Goal: Task Accomplishment & Management: Manage account settings

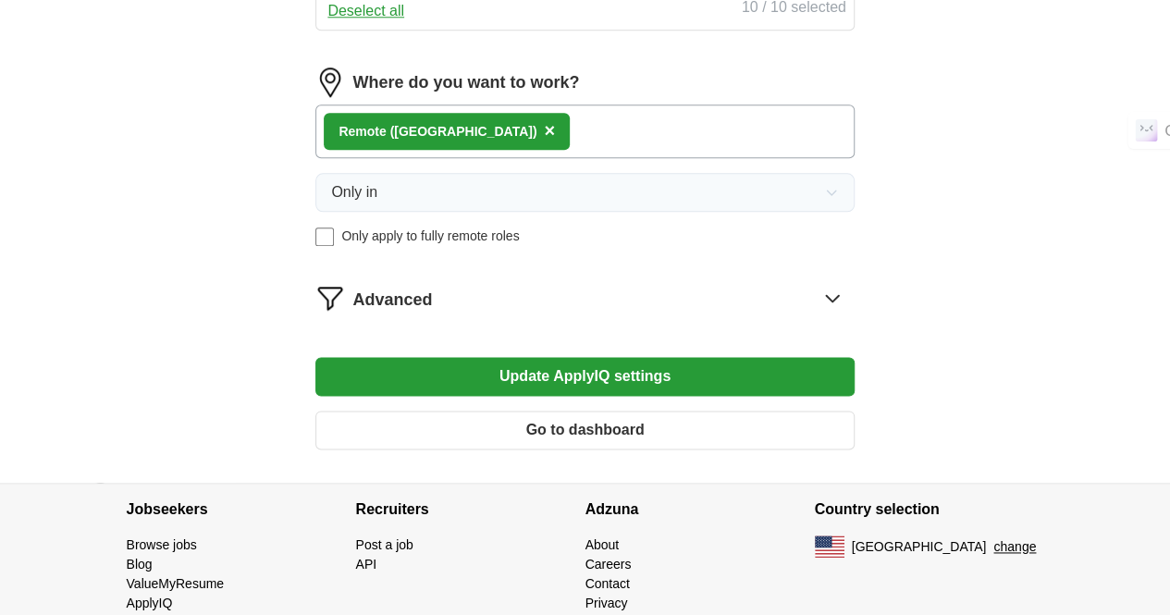
scroll to position [1018, 0]
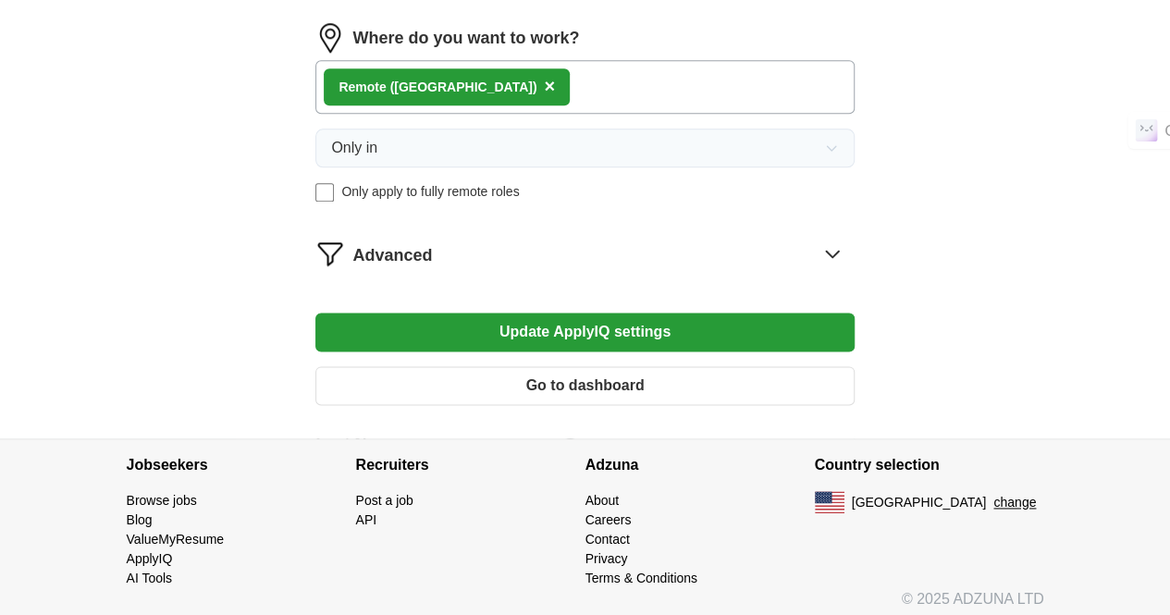
click at [544, 96] on span "×" at bounding box center [549, 86] width 11 height 20
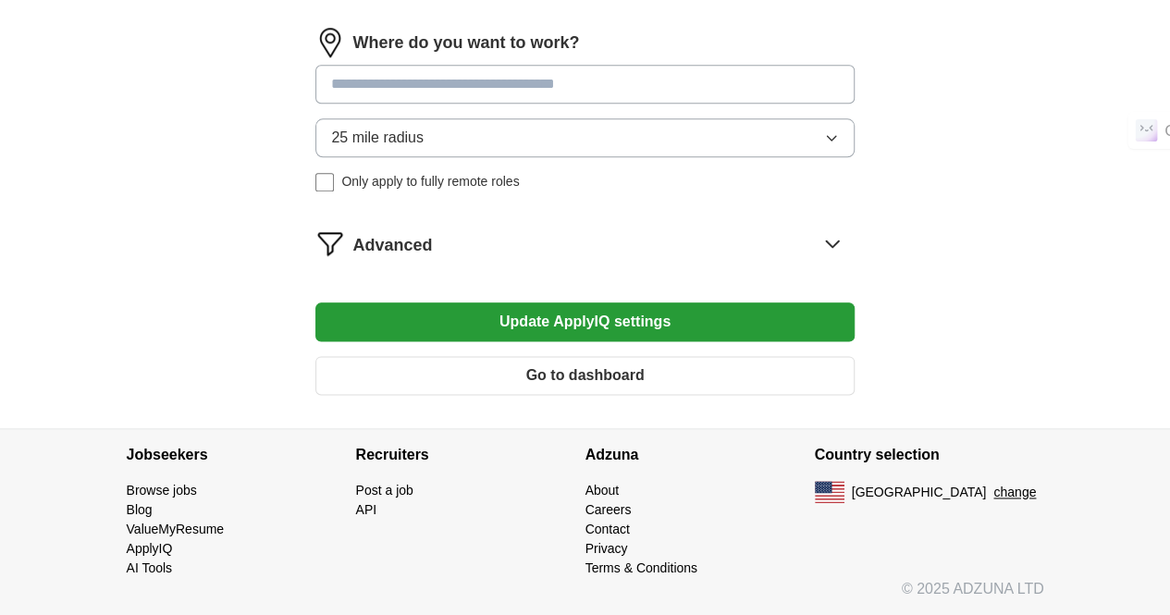
click at [424, 149] on span "25 mile radius" at bounding box center [377, 138] width 93 height 22
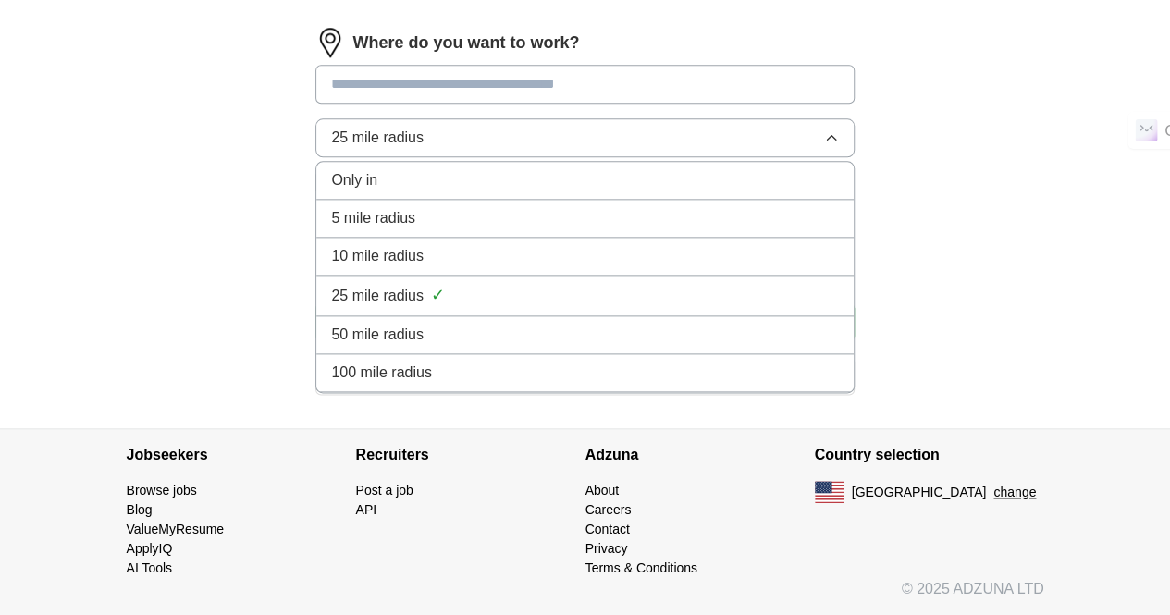
click at [432, 384] on span "100 mile radius" at bounding box center [381, 373] width 101 height 22
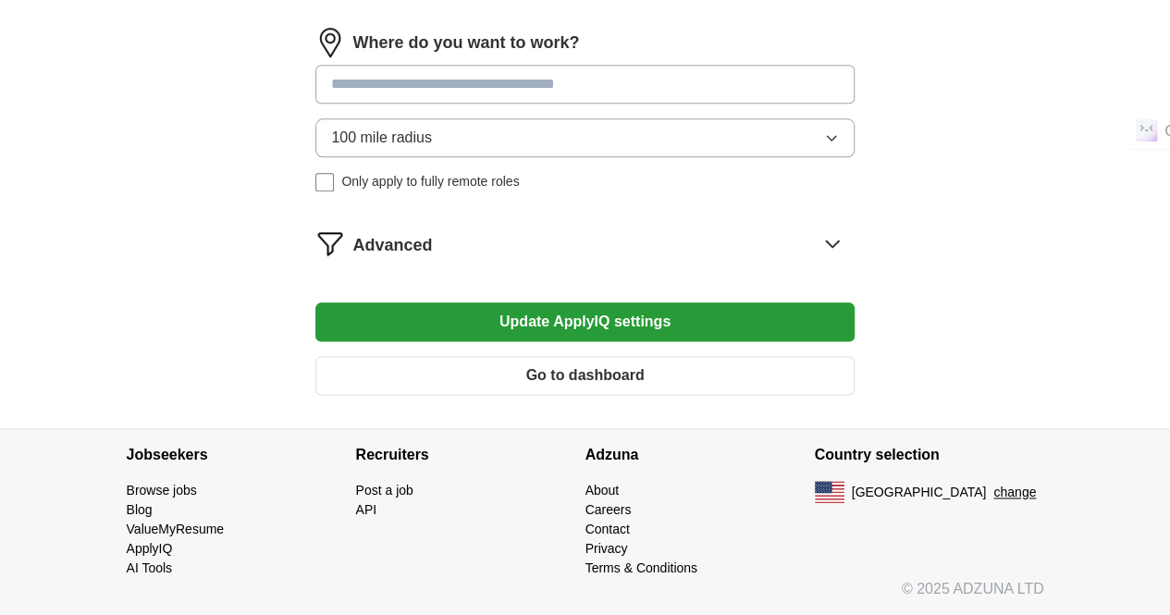
click at [604, 341] on button "Update ApplyIQ settings" at bounding box center [584, 321] width 538 height 39
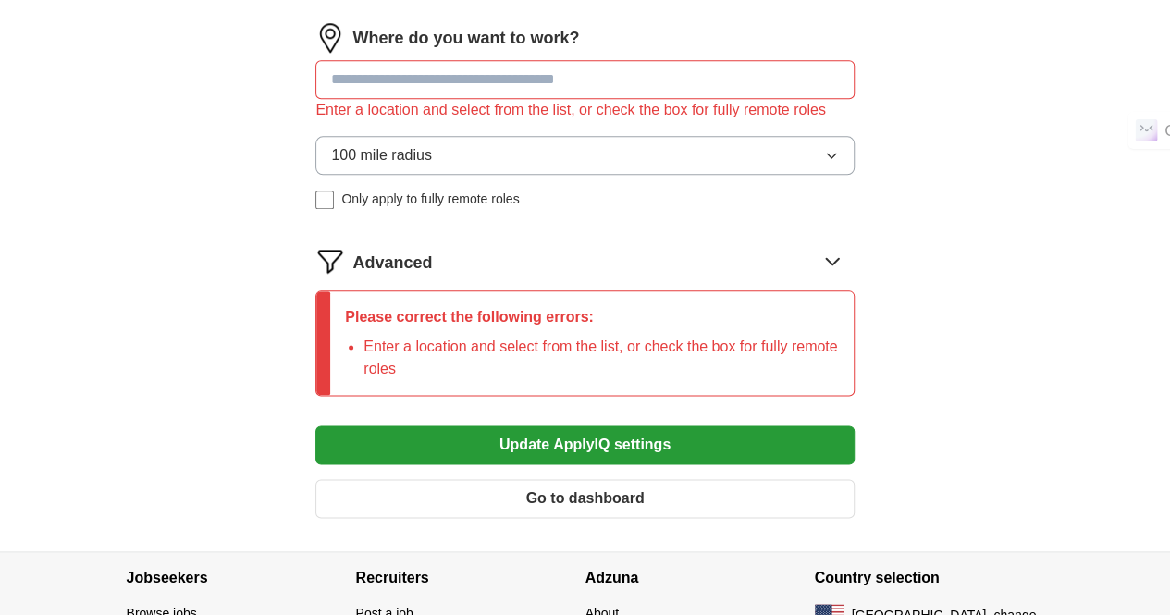
click at [507, 99] on input at bounding box center [584, 79] width 538 height 39
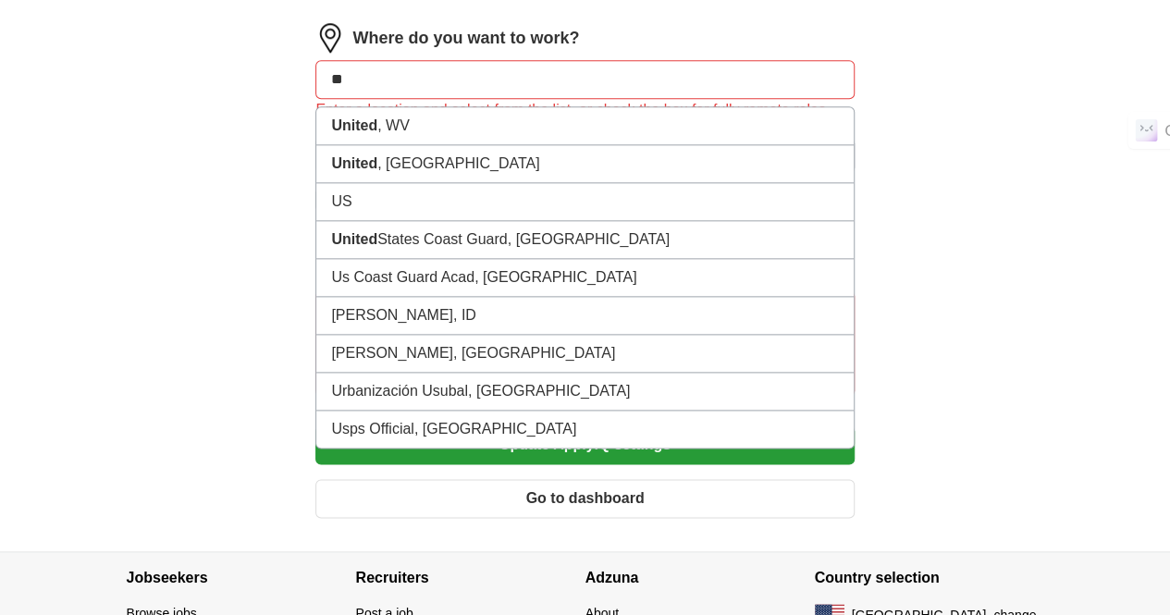
type input "*"
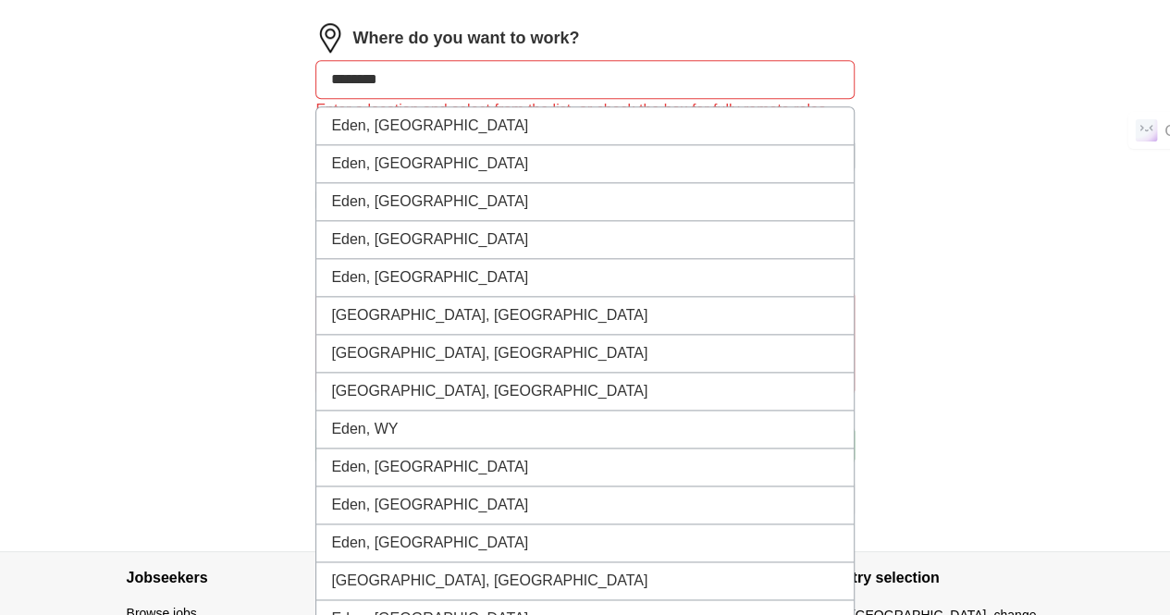
type input "*********"
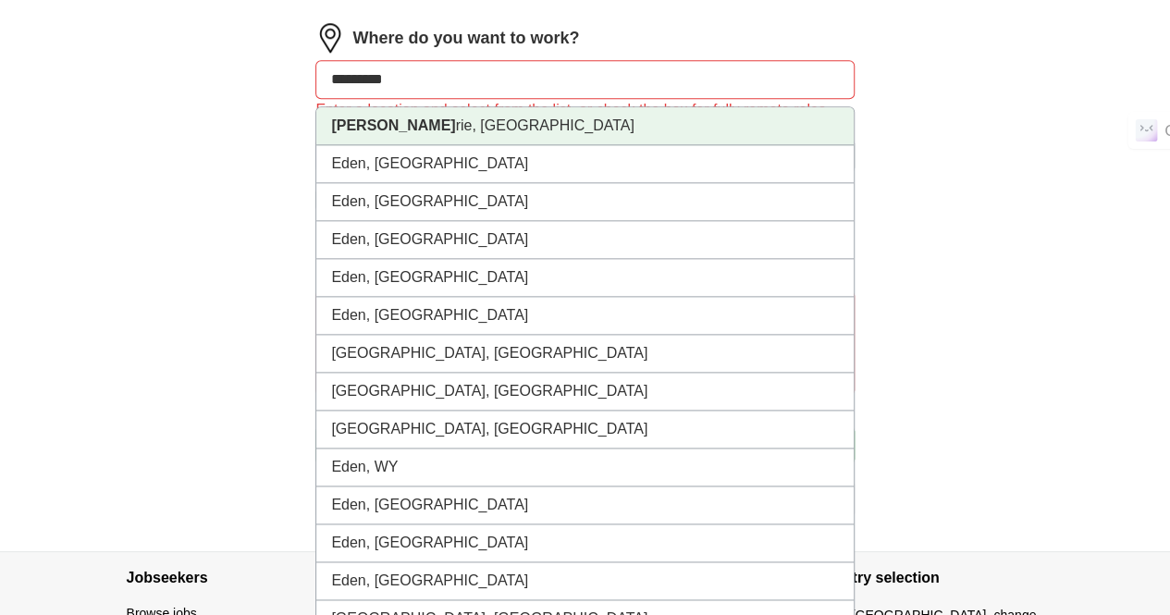
click at [460, 145] on li "Eden Prai rie, MN" at bounding box center [584, 126] width 537 height 38
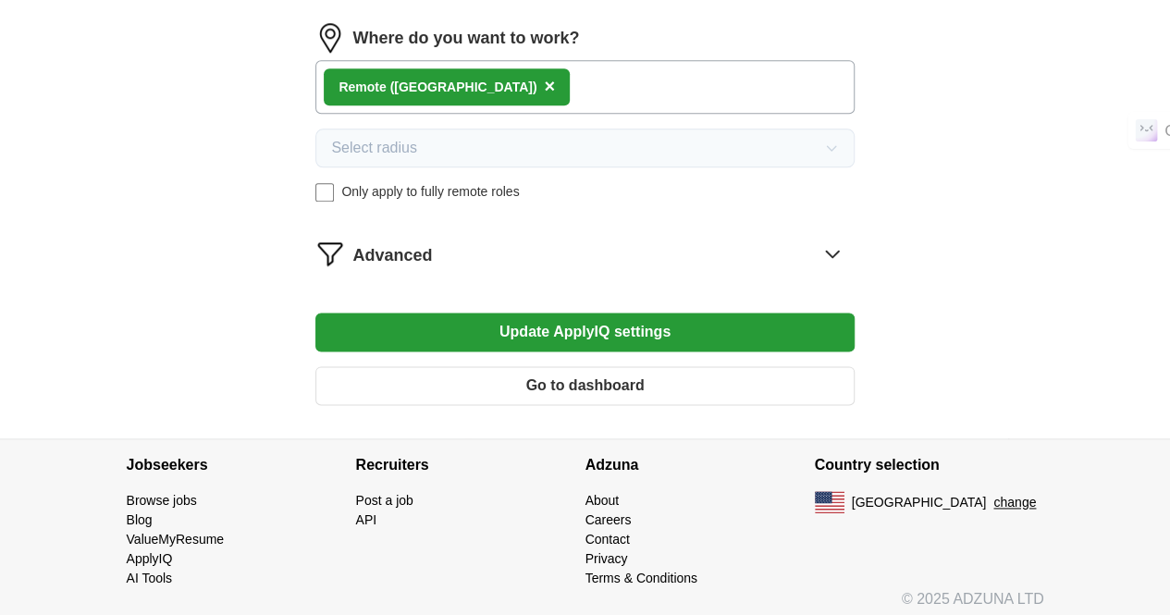
click at [545, 352] on button "Update ApplyIQ settings" at bounding box center [584, 332] width 538 height 39
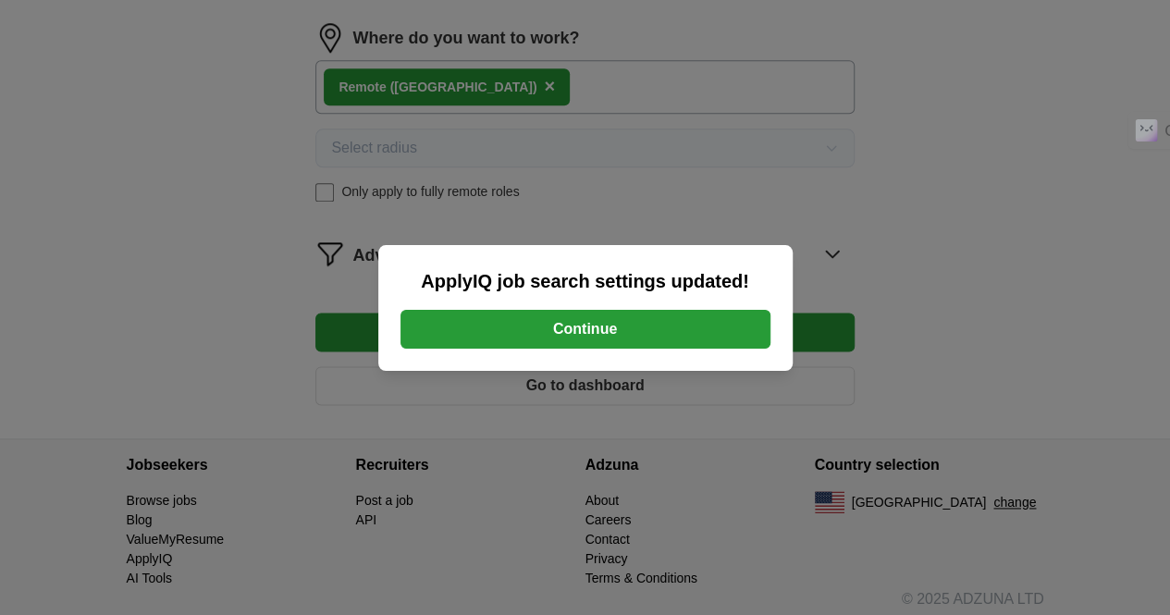
click at [567, 333] on button "Continue" at bounding box center [586, 329] width 370 height 39
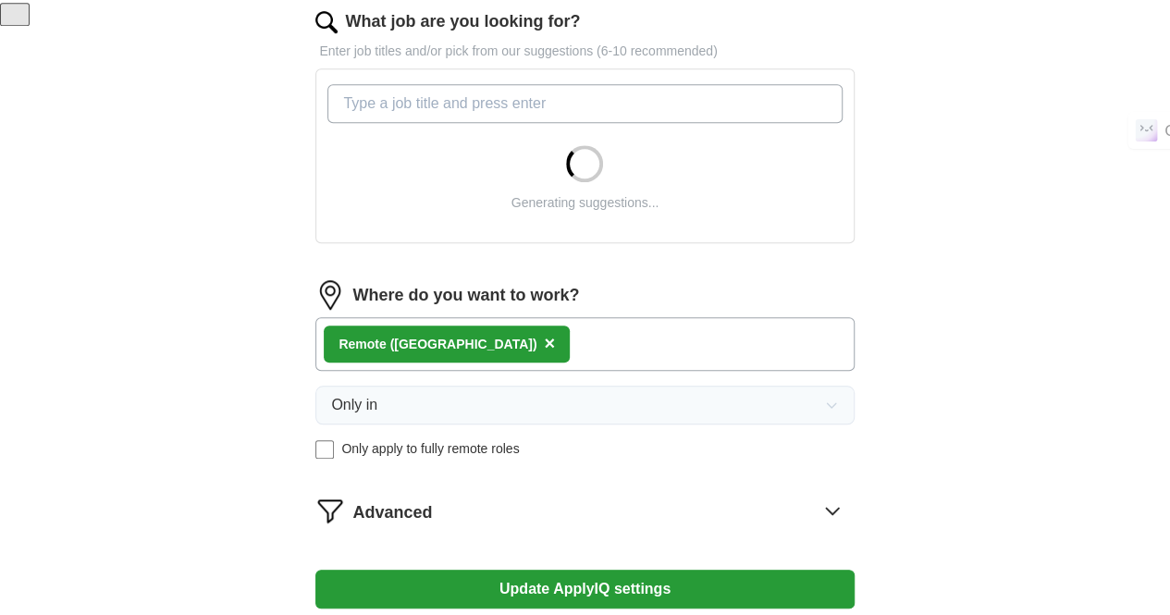
scroll to position [833, 0]
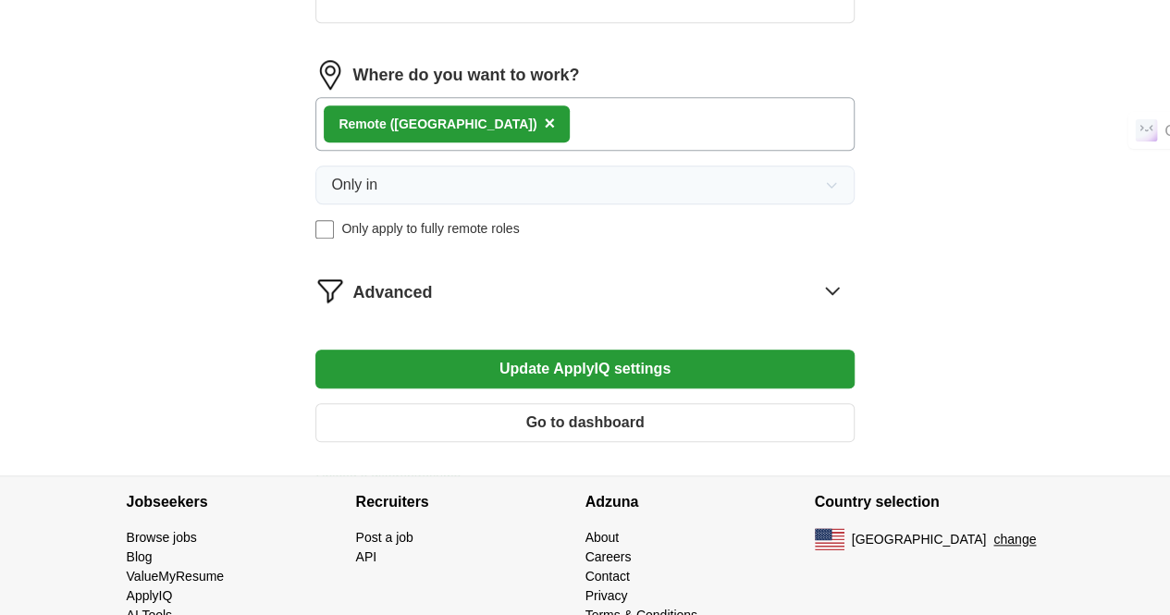
click at [621, 366] on button "Update ApplyIQ settings" at bounding box center [584, 369] width 538 height 39
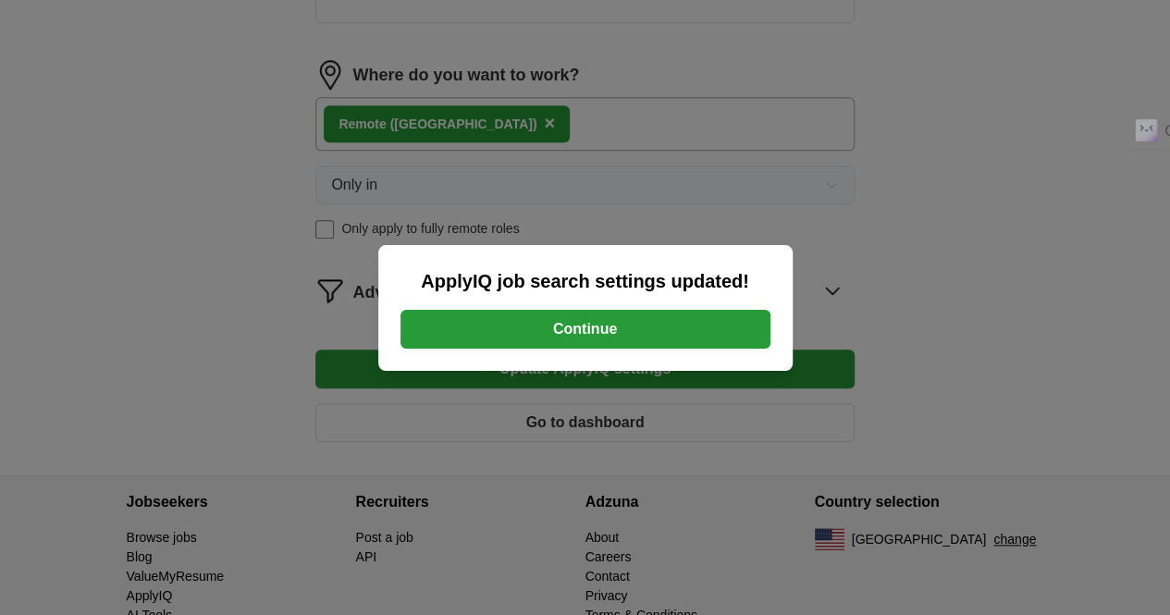
click at [611, 334] on button "Continue" at bounding box center [586, 329] width 370 height 39
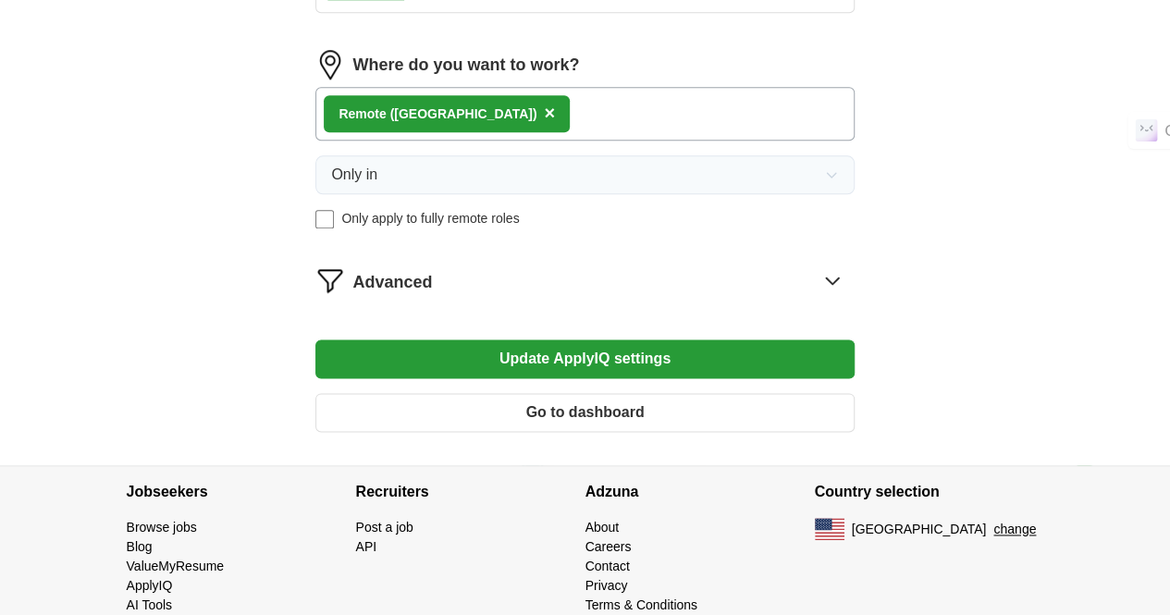
scroll to position [1067, 0]
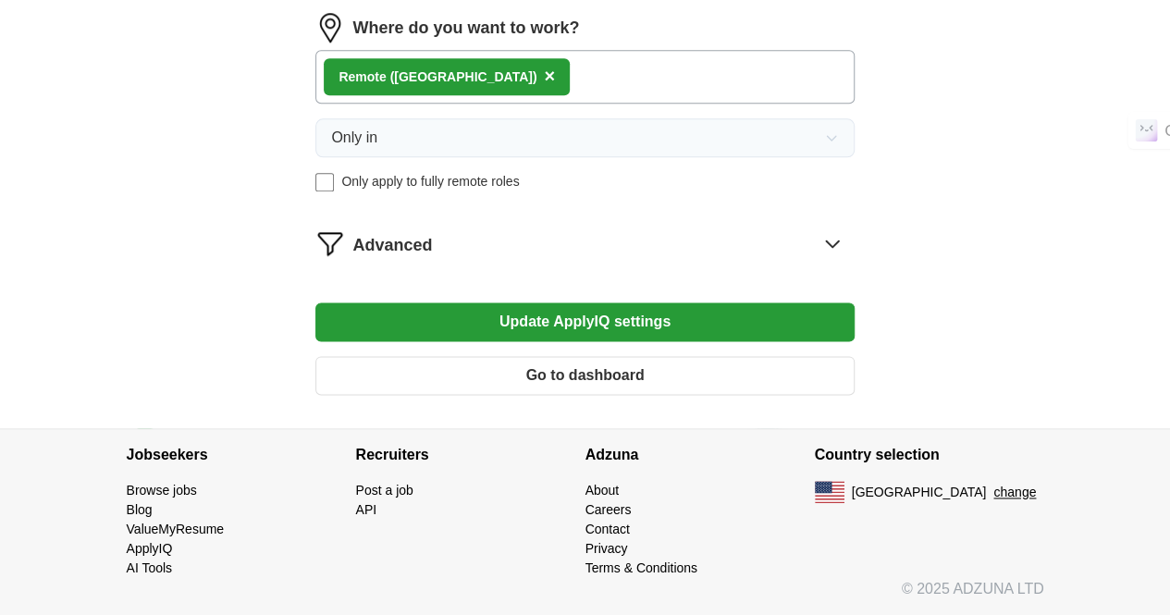
click at [522, 385] on button "Go to dashboard" at bounding box center [584, 375] width 538 height 39
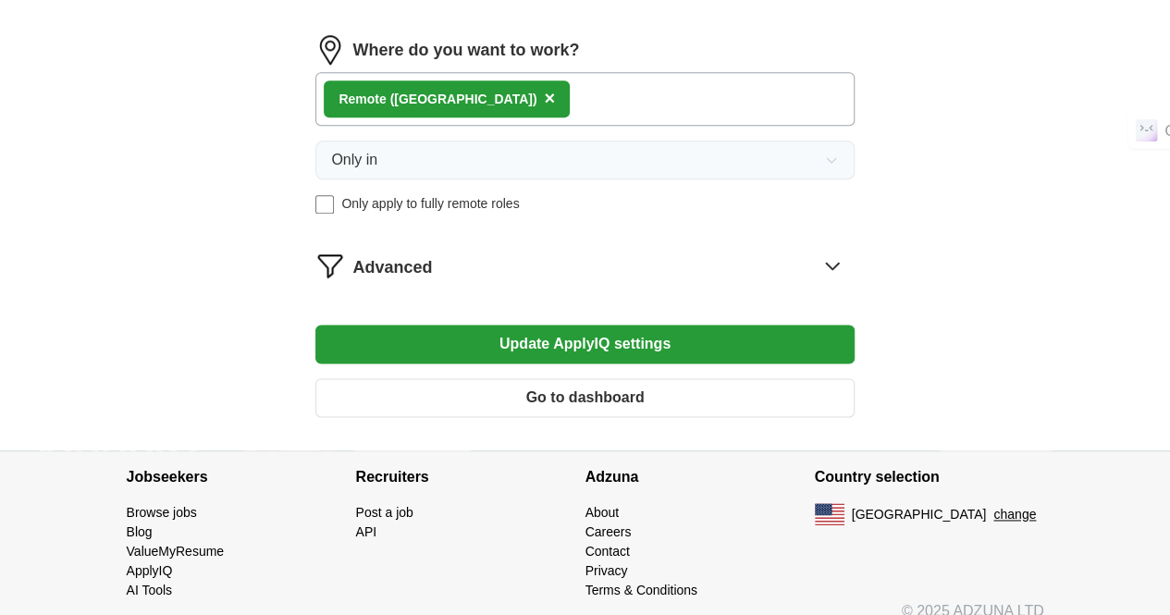
scroll to position [1067, 0]
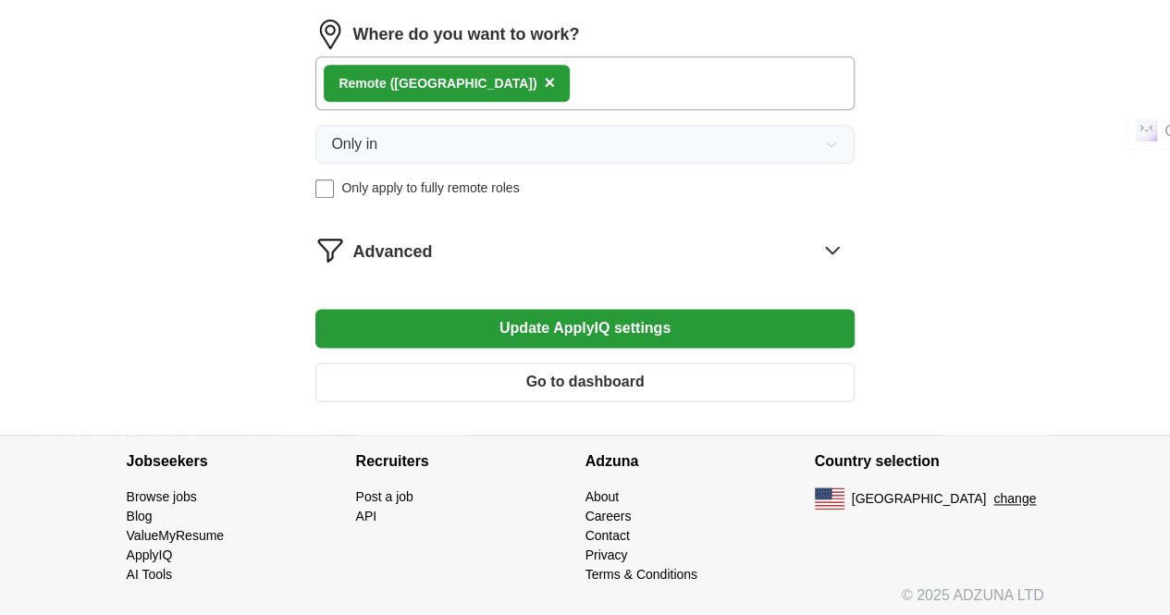
click at [574, 332] on button "Update ApplyIQ settings" at bounding box center [584, 328] width 538 height 39
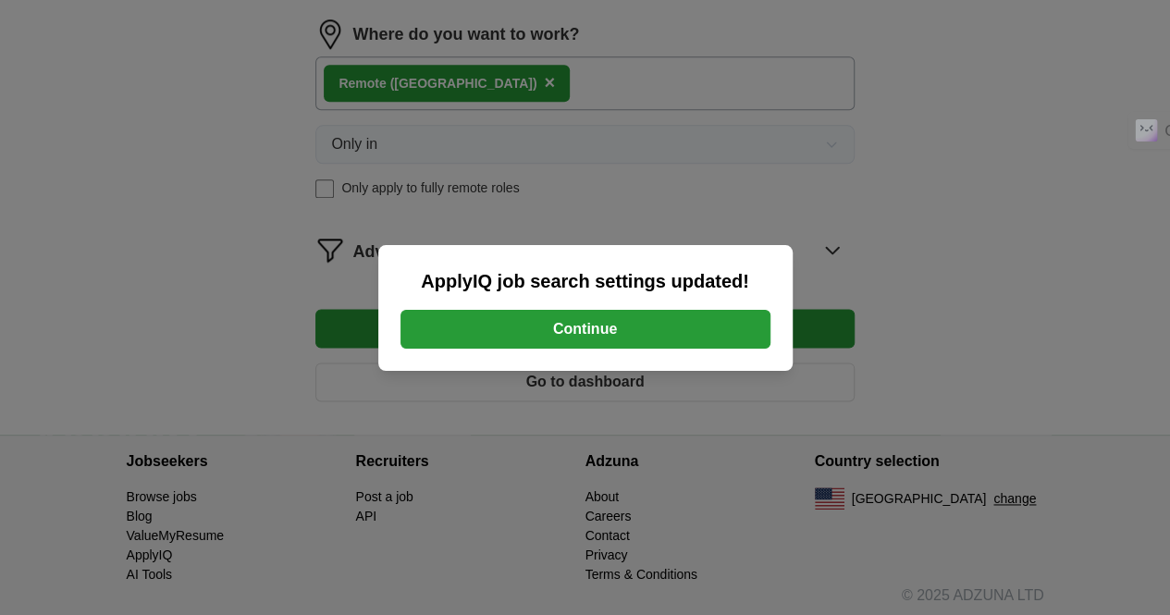
click at [575, 330] on button "Continue" at bounding box center [586, 329] width 370 height 39
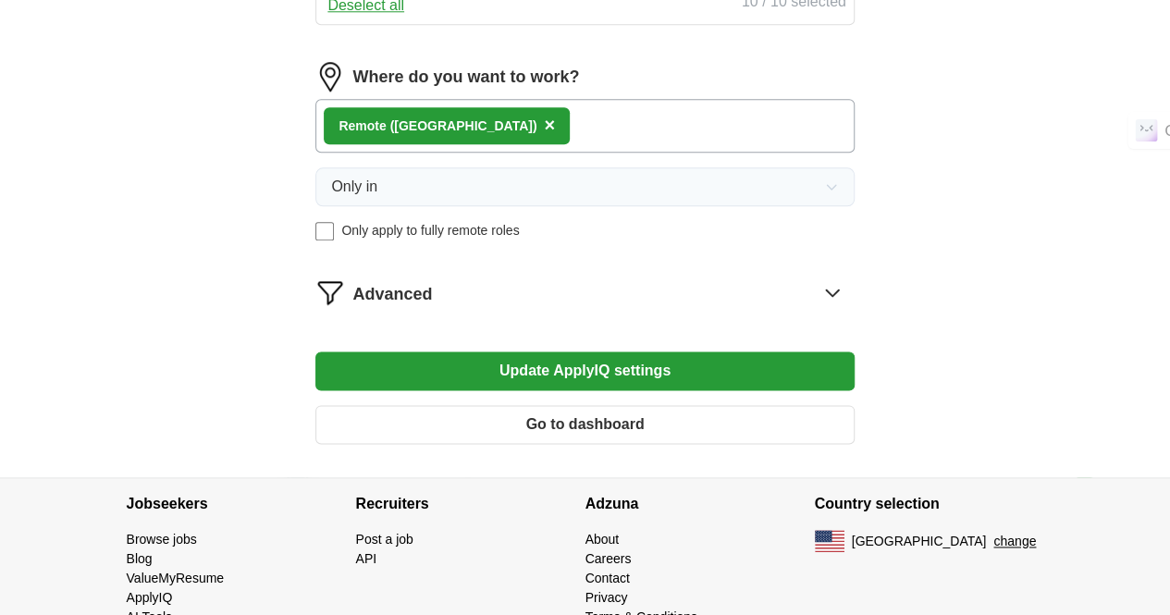
scroll to position [1067, 0]
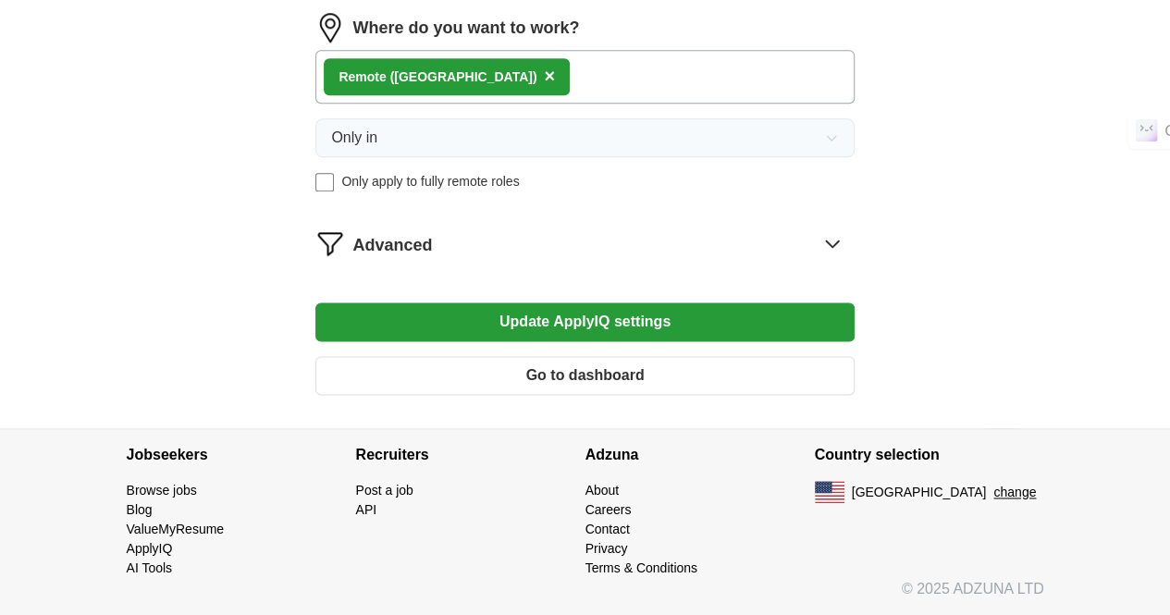
click at [432, 246] on span "Advanced" at bounding box center [392, 245] width 80 height 25
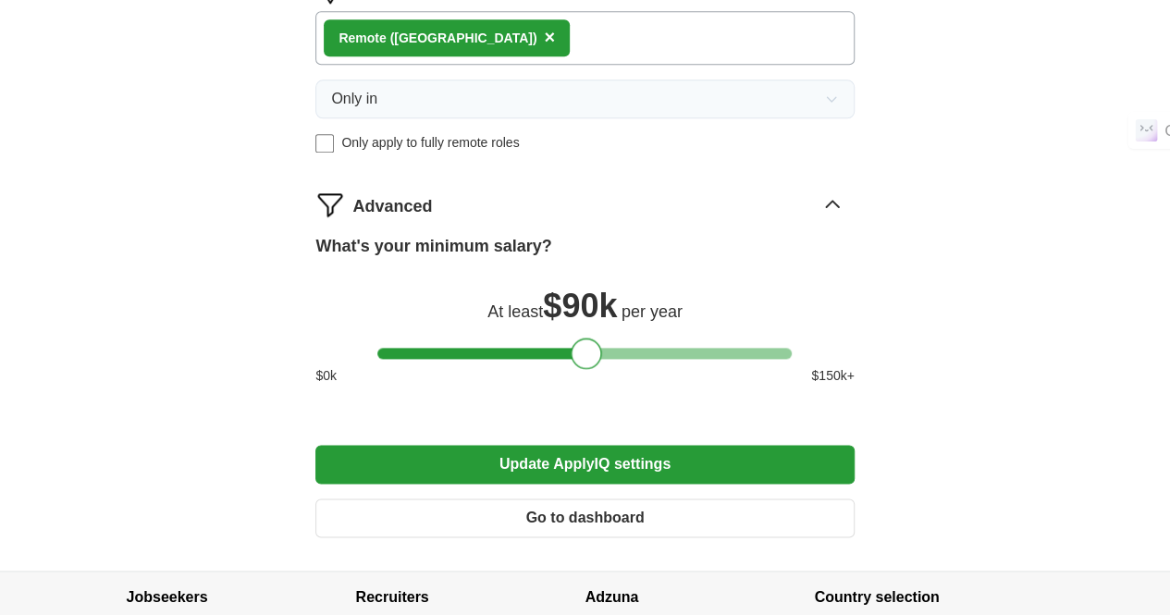
drag, startPoint x: 777, startPoint y: 396, endPoint x: 586, endPoint y: 408, distance: 190.9
click at [586, 369] on div at bounding box center [586, 353] width 31 height 31
click at [556, 484] on button "Update ApplyIQ settings" at bounding box center [584, 464] width 538 height 39
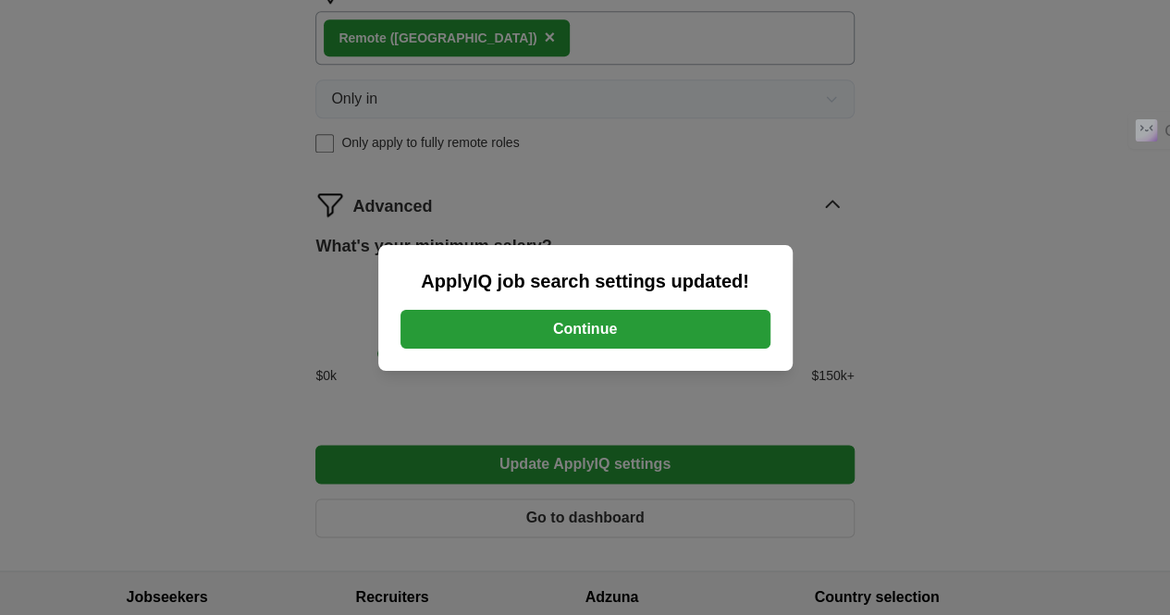
click at [584, 345] on button "Continue" at bounding box center [586, 329] width 370 height 39
